Goal: Find contact information: Find contact information

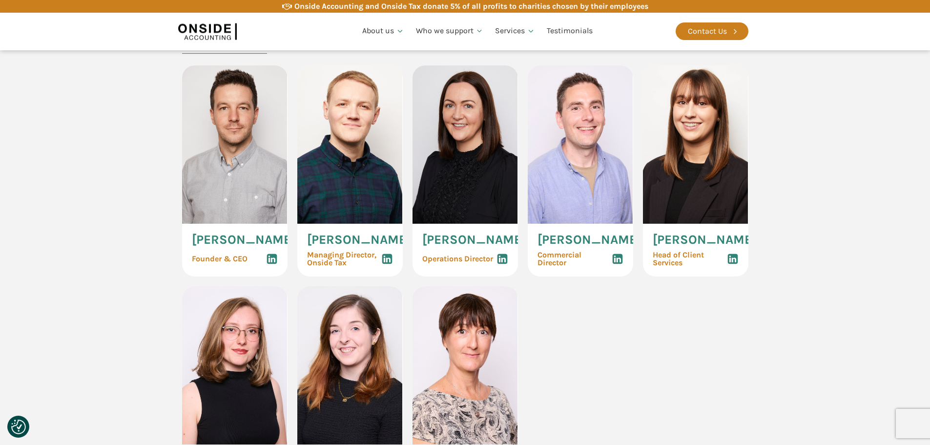
scroll to position [488, 0]
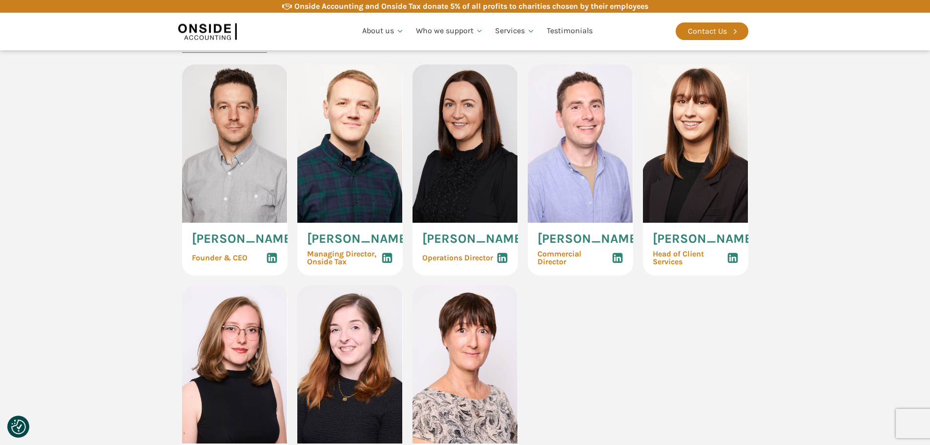
click at [274, 161] on img at bounding box center [234, 143] width 105 height 158
click at [260, 193] on img at bounding box center [234, 143] width 105 height 158
click at [226, 275] on div "[PERSON_NAME] Founder & CEO" at bounding box center [234, 249] width 105 height 53
click at [225, 245] on span "[PERSON_NAME]" at bounding box center [243, 238] width 103 height 13
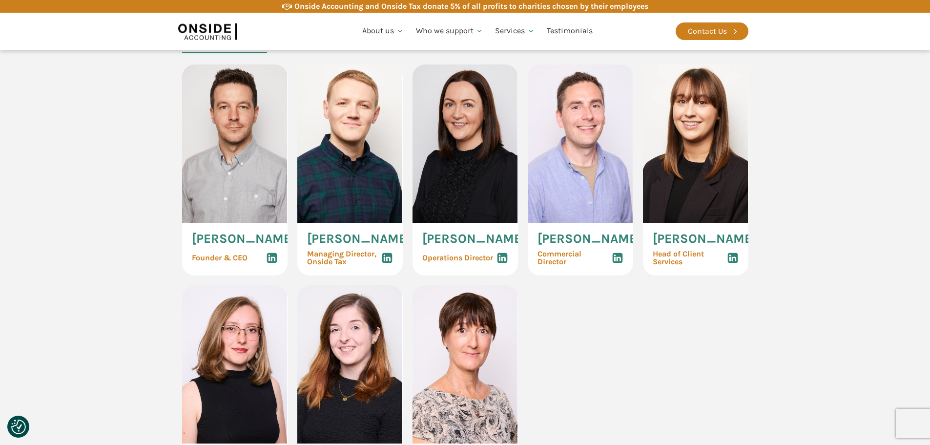
click at [379, 251] on div "Managing Director, Onside Tax" at bounding box center [350, 258] width 86 height 16
drag, startPoint x: 334, startPoint y: 217, endPoint x: 386, endPoint y: 161, distance: 76.0
click at [334, 216] on img at bounding box center [349, 143] width 105 height 158
click at [436, 137] on img at bounding box center [464, 143] width 105 height 158
drag, startPoint x: 518, startPoint y: 130, endPoint x: 575, endPoint y: 131, distance: 57.6
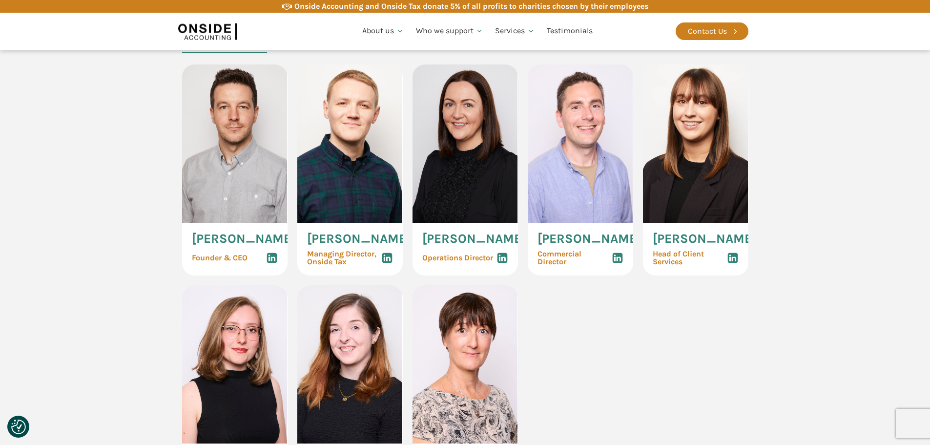
click at [518, 130] on div "[PERSON_NAME] Founder & CEO [PERSON_NAME] Managing Director, Onside Tax [PERSON…" at bounding box center [465, 278] width 566 height 428
click at [609, 133] on img at bounding box center [580, 143] width 105 height 158
drag, startPoint x: 607, startPoint y: 134, endPoint x: 574, endPoint y: 134, distance: 32.2
click at [602, 135] on img at bounding box center [580, 143] width 105 height 158
